Goal: Navigation & Orientation: Find specific page/section

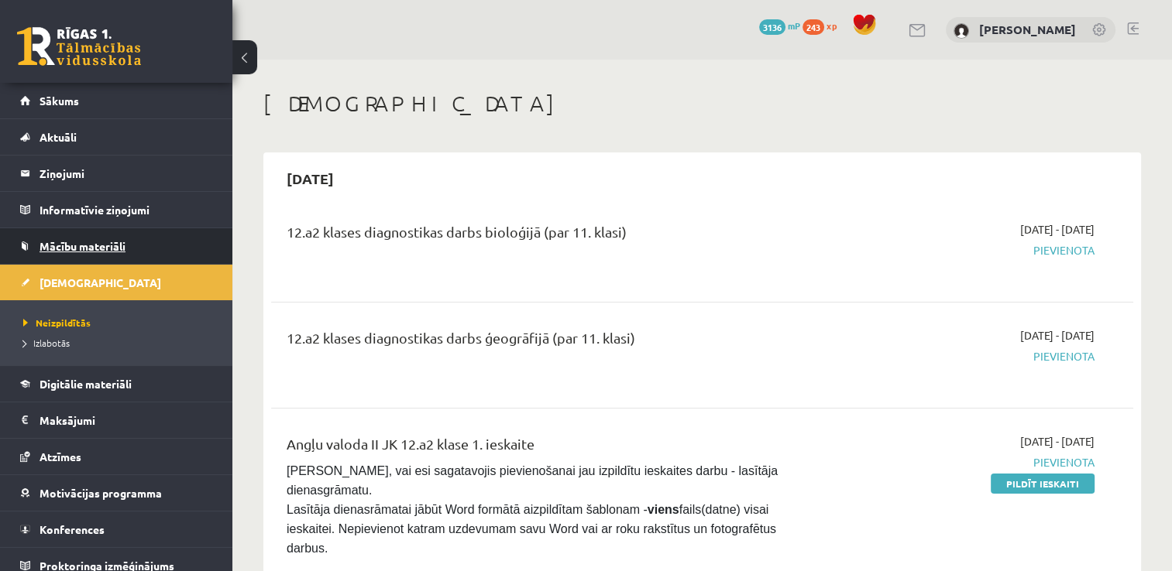
click at [122, 241] on span "Mācību materiāli" at bounding box center [82, 246] width 86 height 14
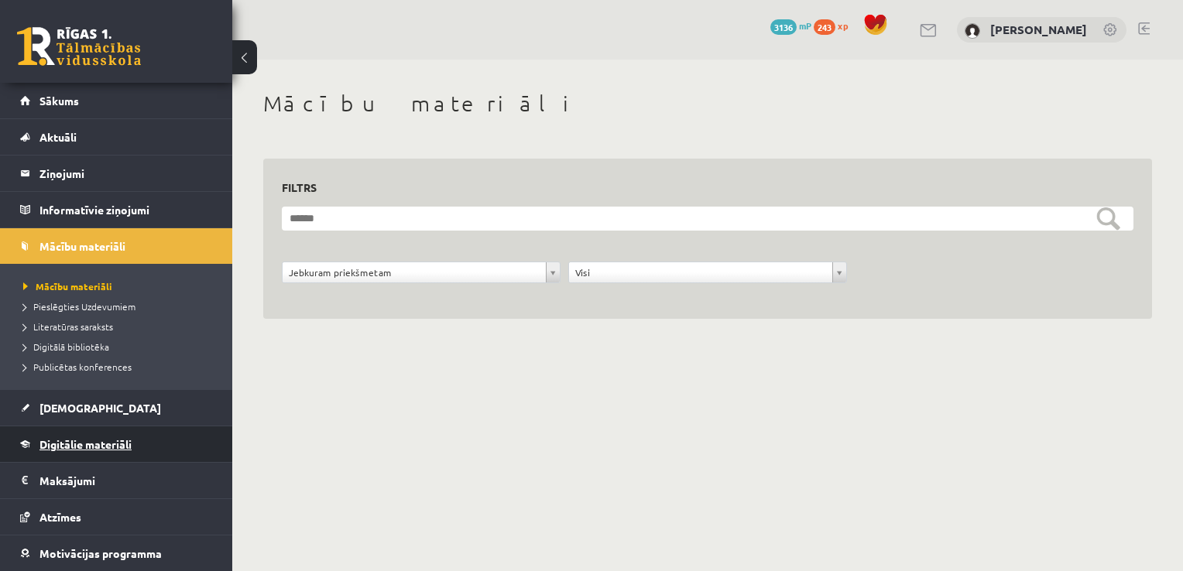
click at [123, 441] on span "Digitālie materiāli" at bounding box center [85, 444] width 92 height 14
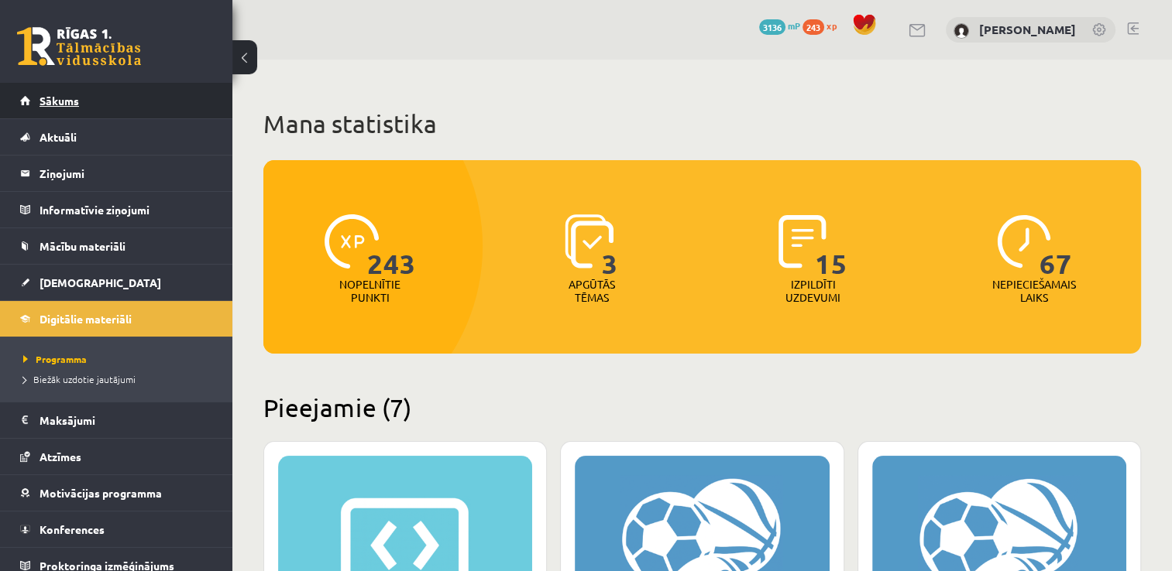
click at [105, 114] on link "Sākums" at bounding box center [116, 101] width 193 height 36
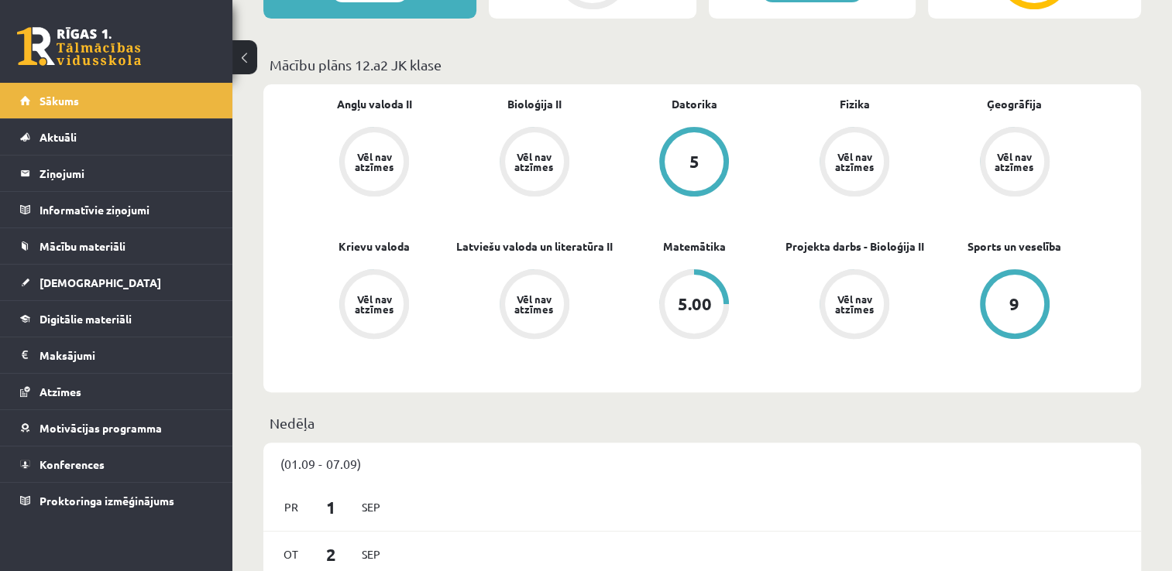
scroll to position [418, 0]
